Goal: Information Seeking & Learning: Learn about a topic

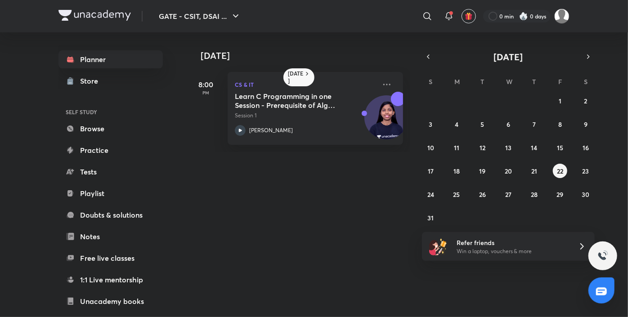
click at [553, 164] on button "22" at bounding box center [560, 171] width 14 height 14
click at [457, 192] on abbr "25" at bounding box center [456, 194] width 7 height 9
click at [564, 171] on button "22" at bounding box center [560, 171] width 14 height 14
click at [251, 93] on h5 "Learn C Programming in one Session - Prerequisite of Algo Course" at bounding box center [291, 101] width 112 height 18
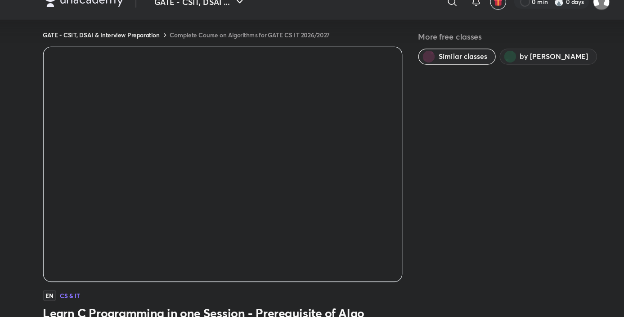
scroll to position [8, 0]
